Goal: Navigation & Orientation: Find specific page/section

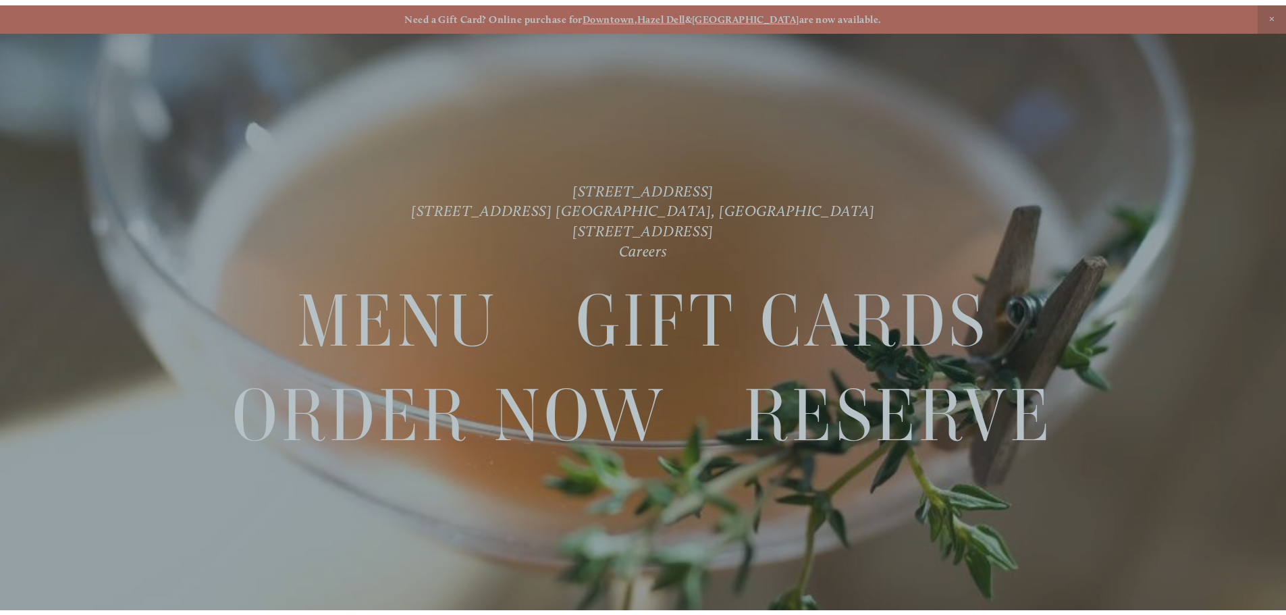
scroll to position [28, 0]
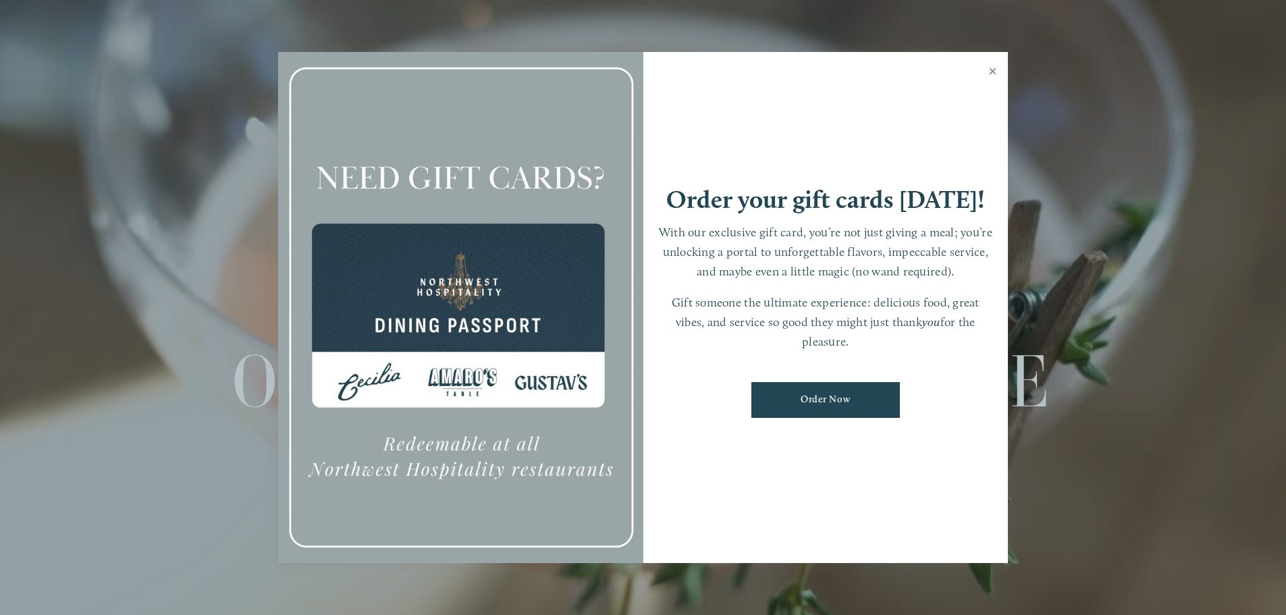
click at [994, 73] on link "Close" at bounding box center [993, 73] width 26 height 38
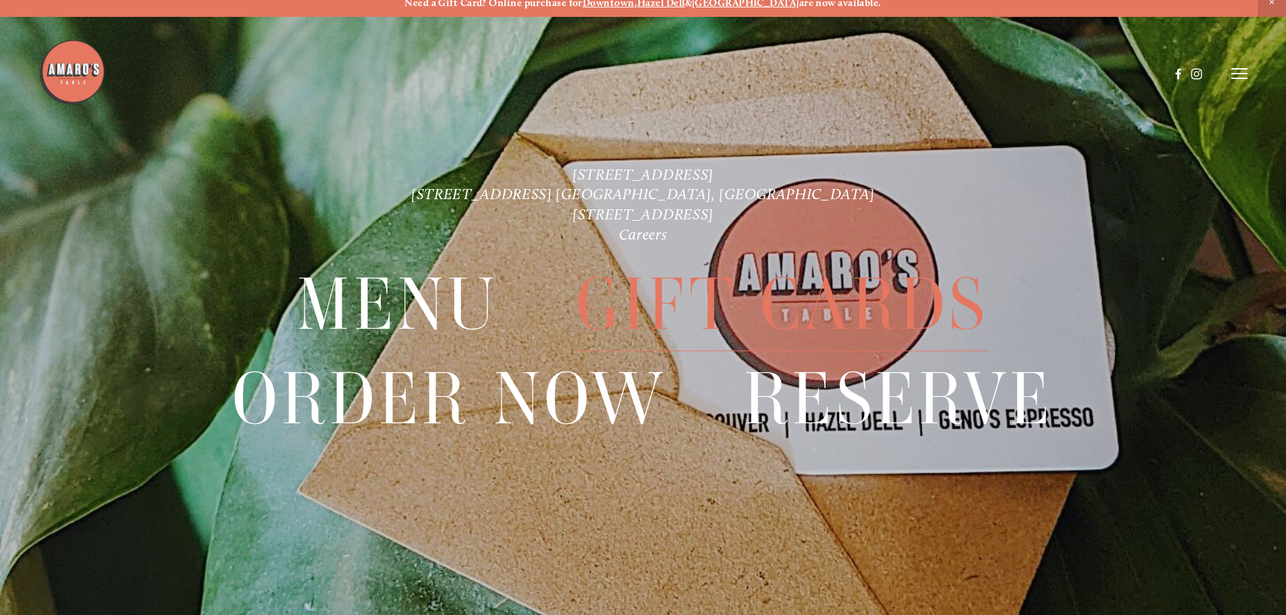
scroll to position [0, 0]
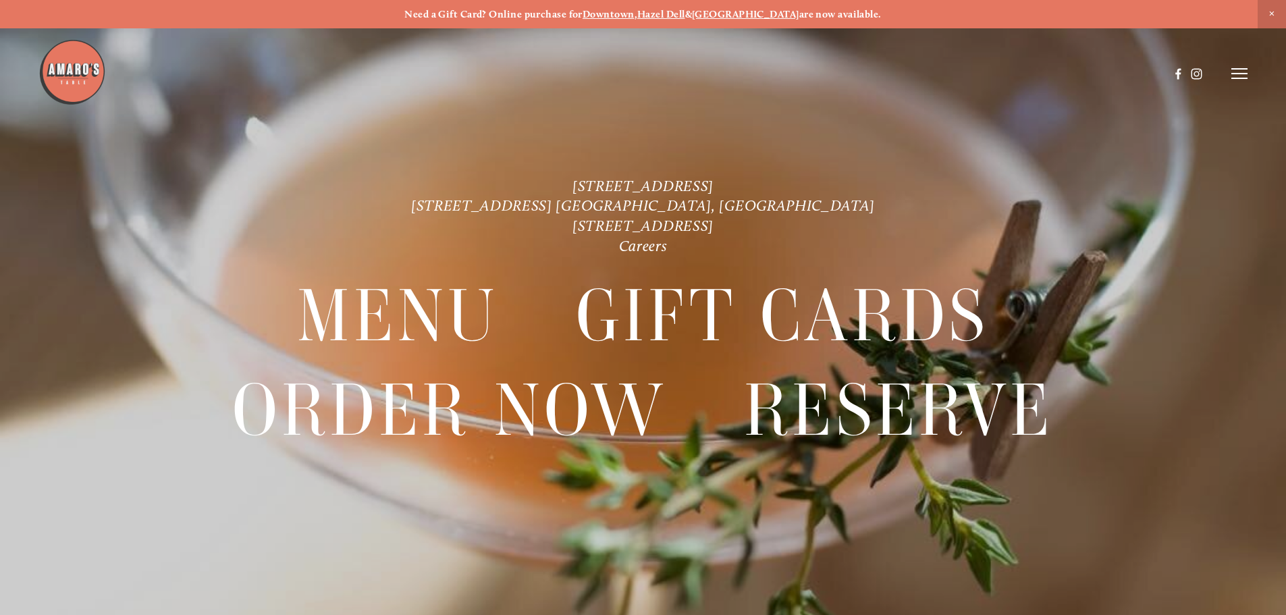
click at [1237, 74] on line at bounding box center [1239, 74] width 16 height 0
click at [1065, 76] on div "Visit" at bounding box center [1063, 73] width 34 height 11
click at [1057, 75] on span "Visit" at bounding box center [1057, 73] width 23 height 13
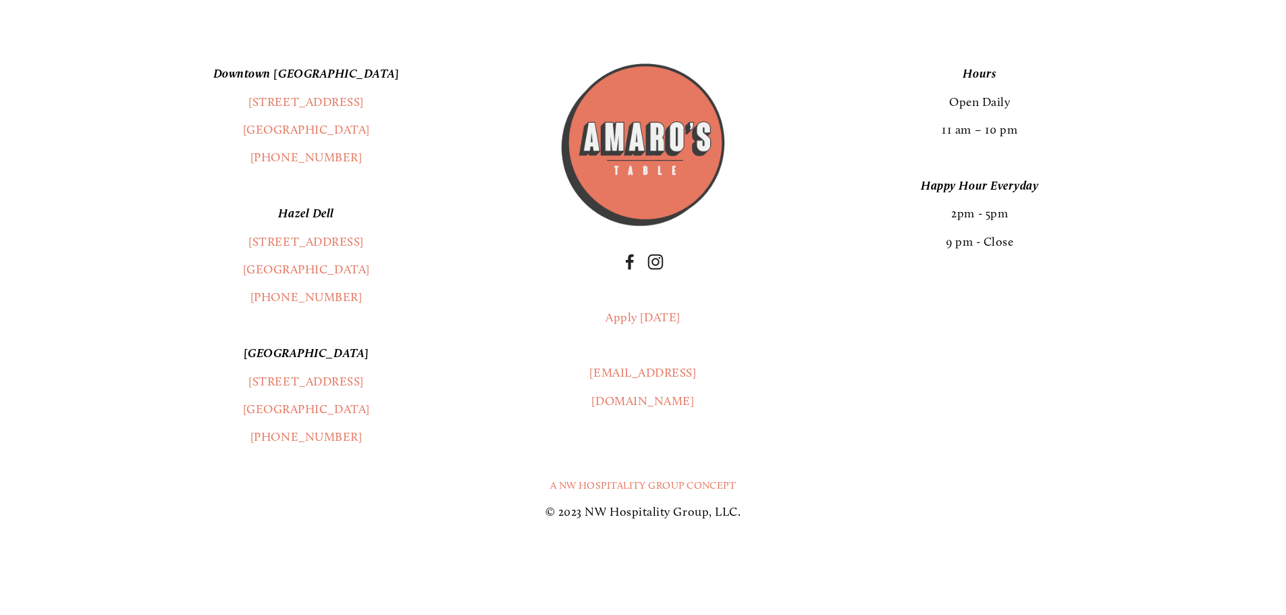
scroll to position [3643, 0]
